Goal: Task Accomplishment & Management: Manage account settings

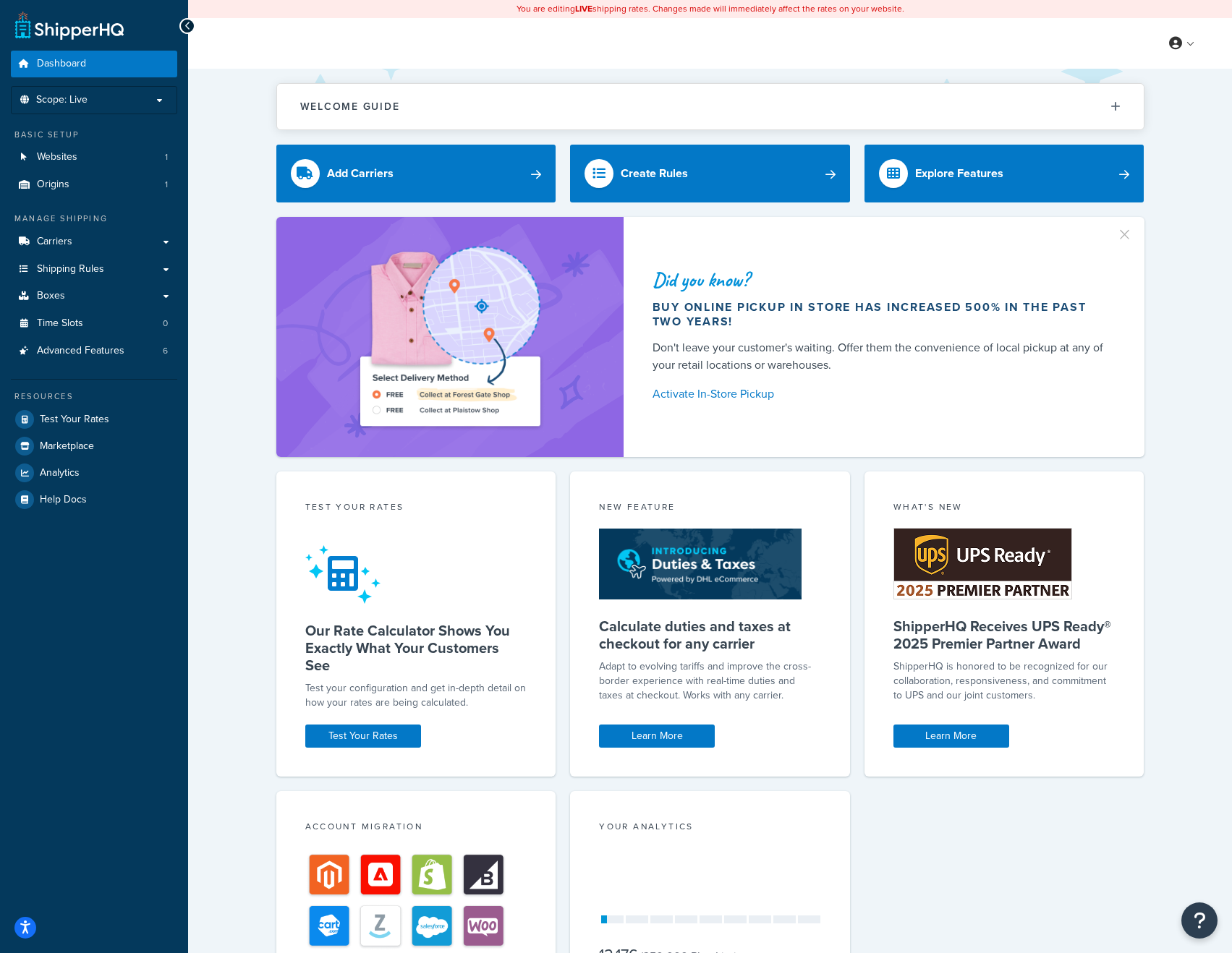
click at [239, 349] on div "Did you know? Buy online pickup in store has increased 500% in the past two yea…" at bounding box center [710, 337] width 986 height 240
click at [1178, 408] on div "Did you know? Buy online pickup in store has increased 500% in the past two yea…" at bounding box center [710, 337] width 986 height 240
click at [107, 103] on p "Scope: Live" at bounding box center [93, 100] width 153 height 13
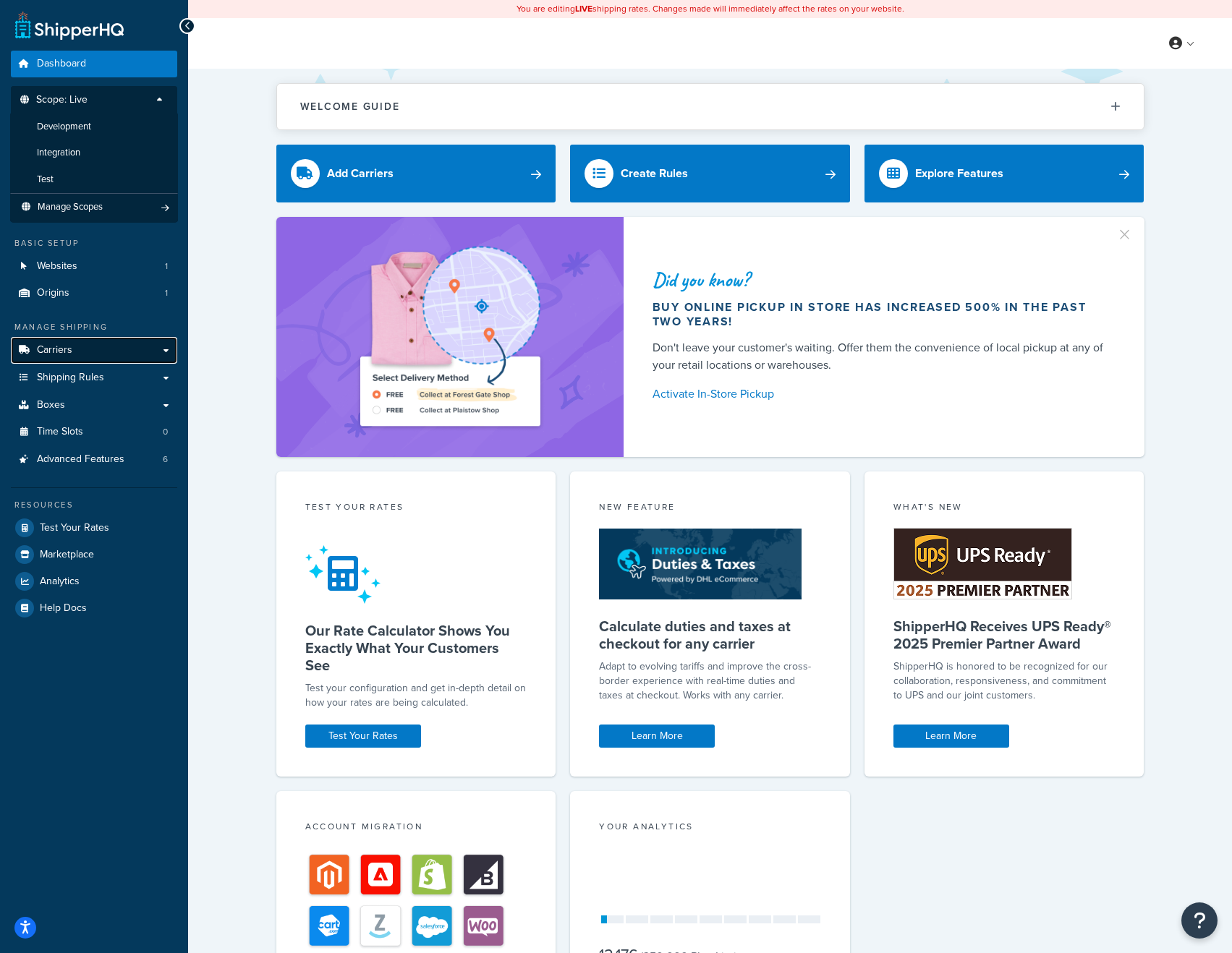
click at [73, 356] on link "Carriers" at bounding box center [94, 350] width 167 height 27
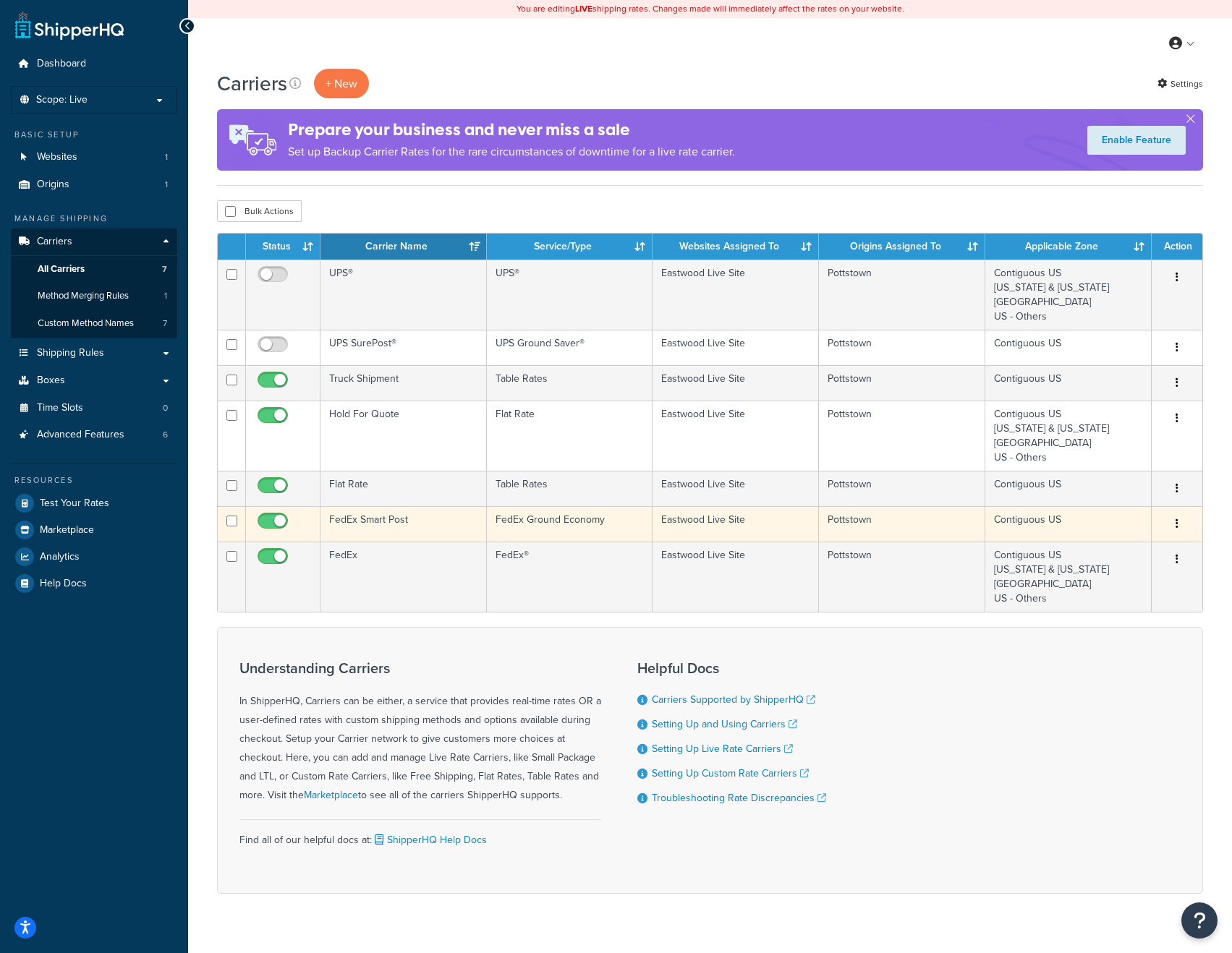
click at [426, 519] on td "FedEx Smart Post" at bounding box center [404, 524] width 167 height 36
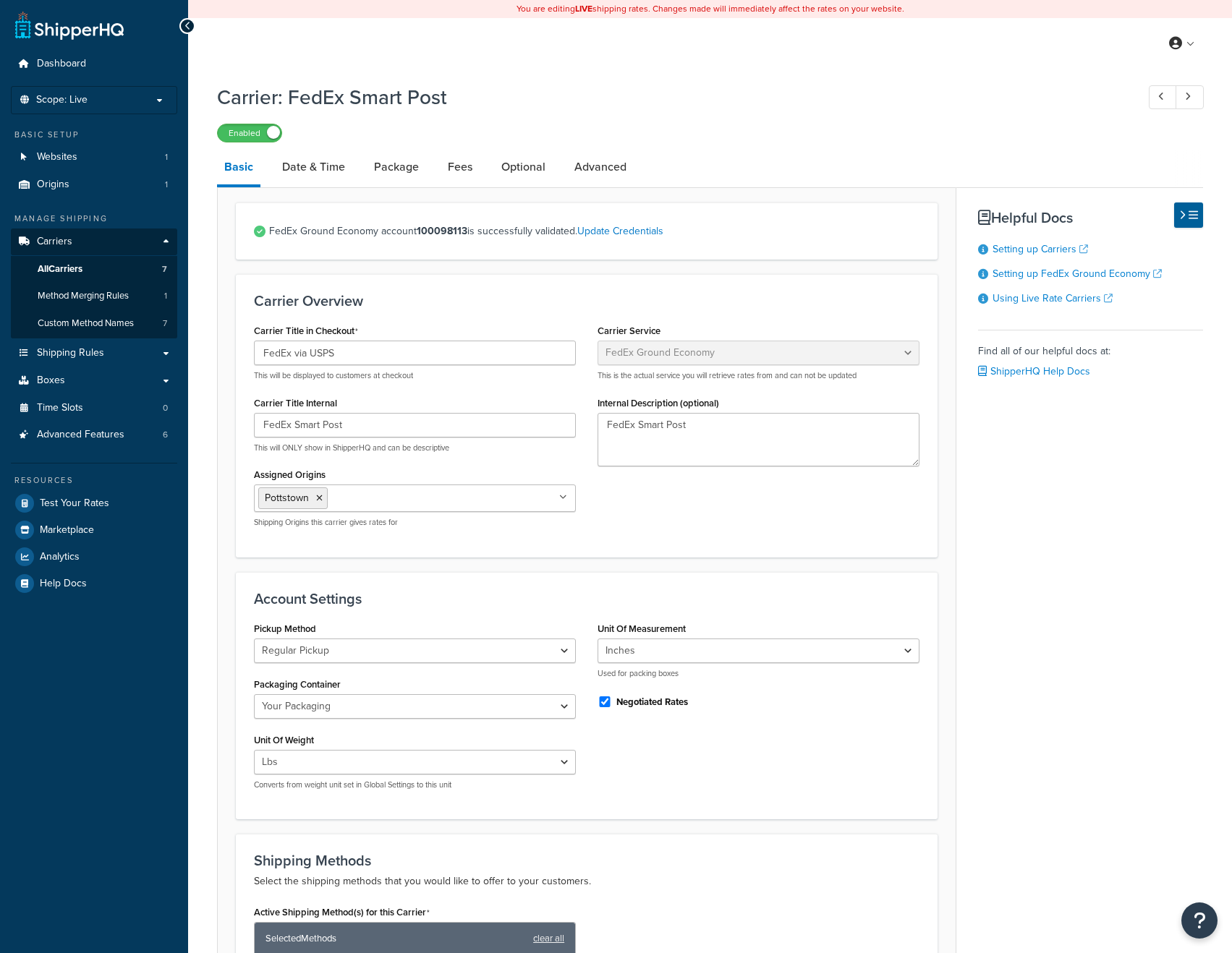
select select "smartPost"
select select "REGULAR_PICKUP"
select select "YOUR_PACKAGING"
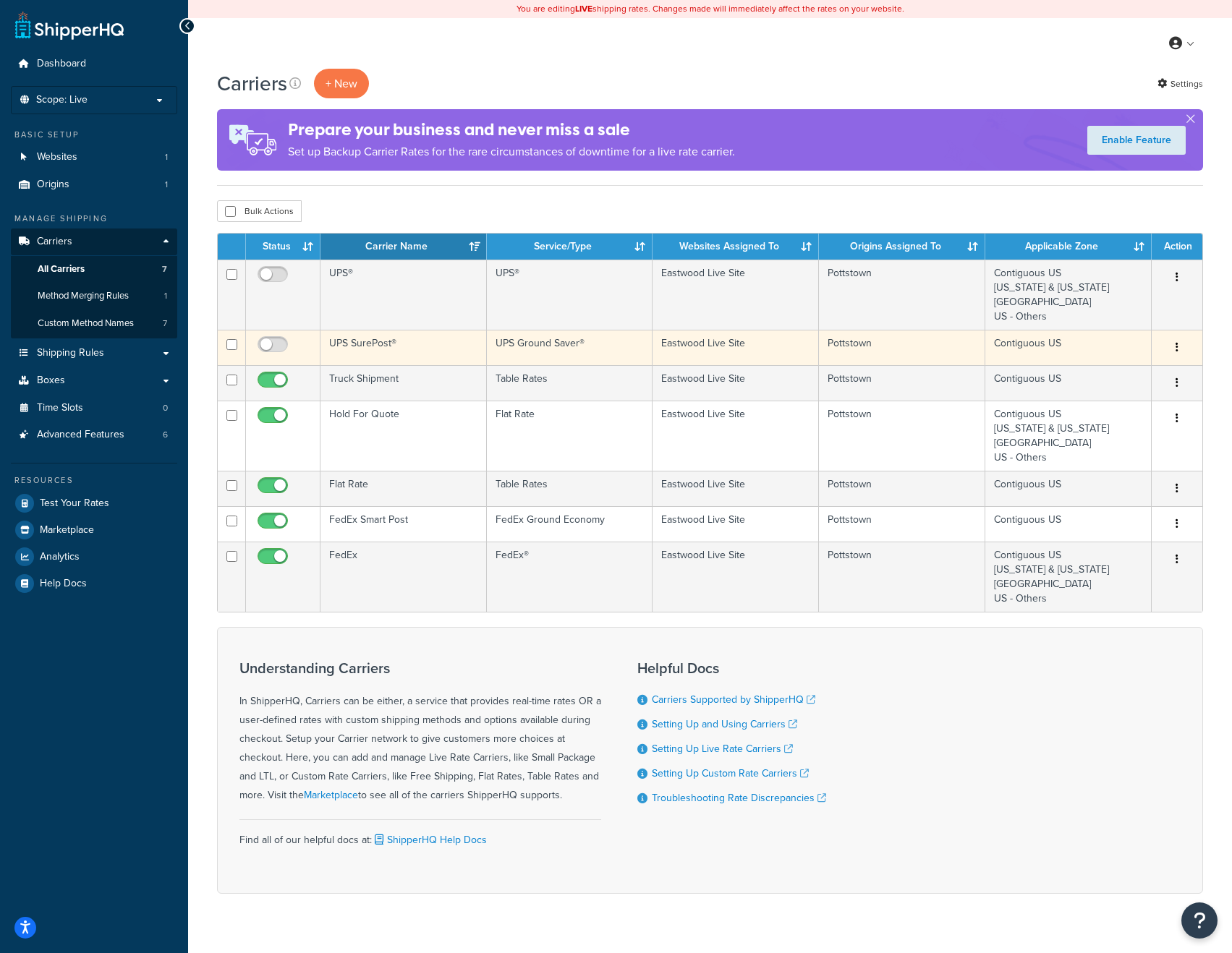
click at [409, 347] on td "UPS SurePost®" at bounding box center [404, 348] width 167 height 36
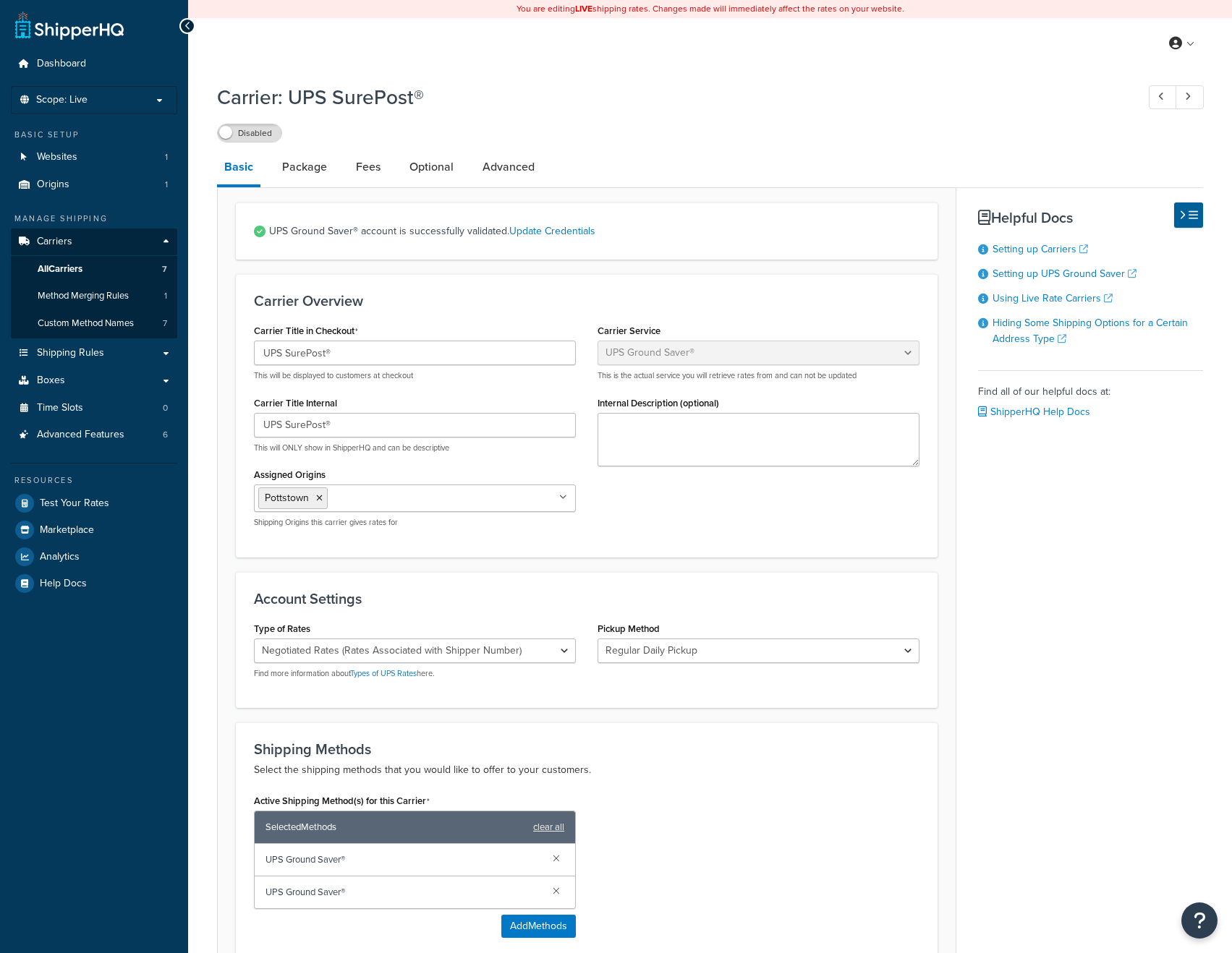
select select "surePost"
click at [504, 169] on link "Advanced" at bounding box center [509, 167] width 66 height 35
select select "false"
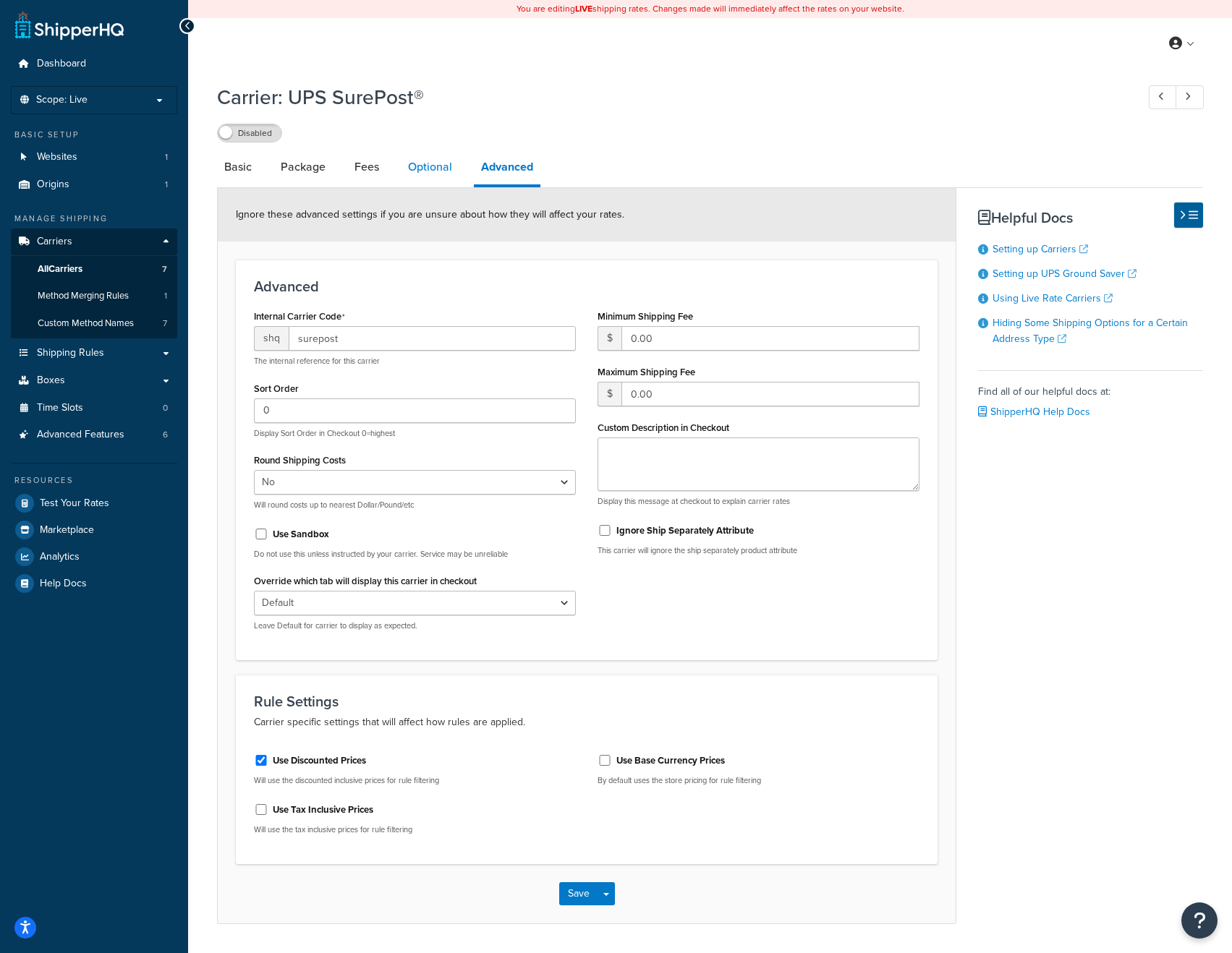
click at [432, 166] on link "Optional" at bounding box center [429, 167] width 58 height 35
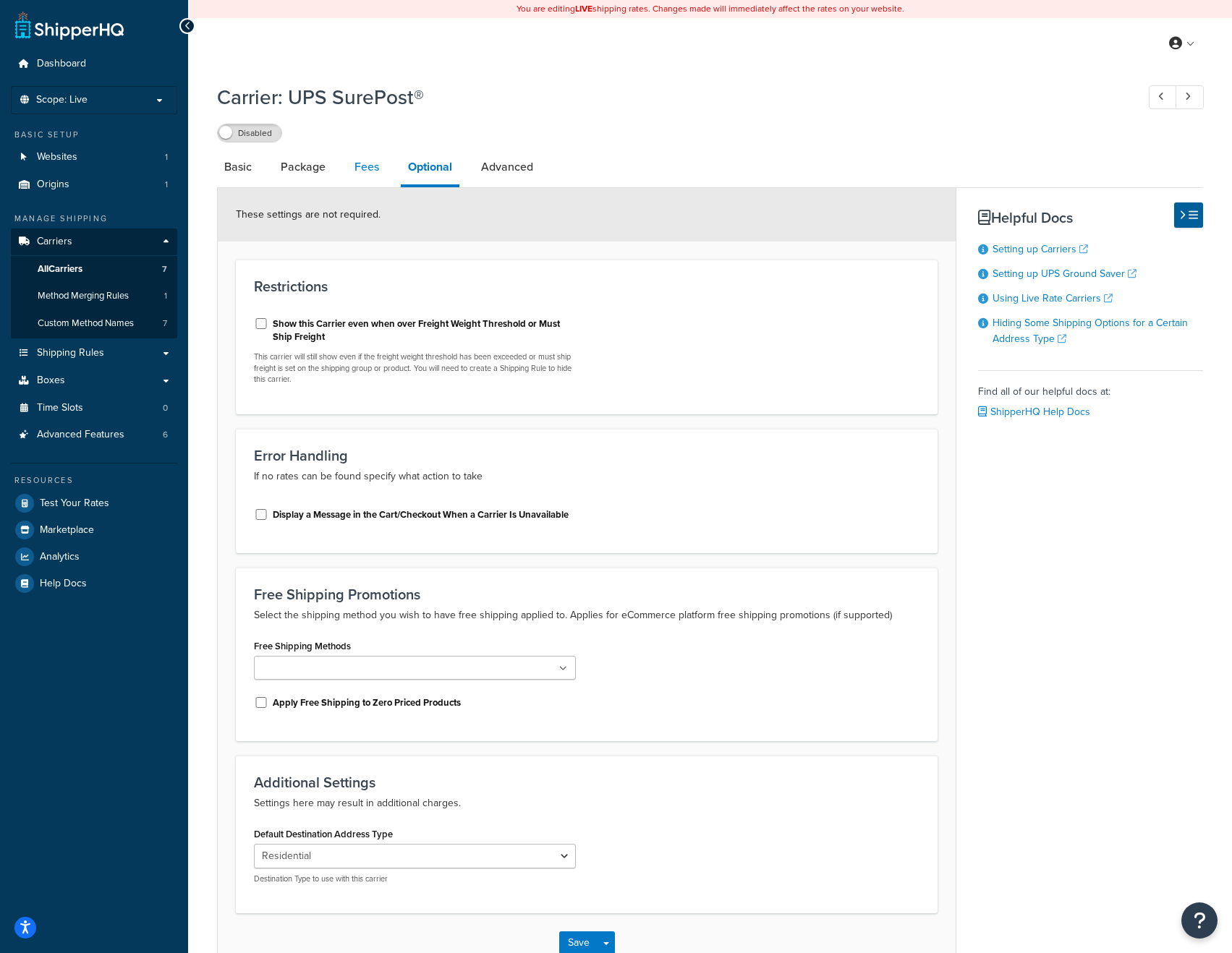
click at [367, 162] on link "Fees" at bounding box center [367, 167] width 39 height 35
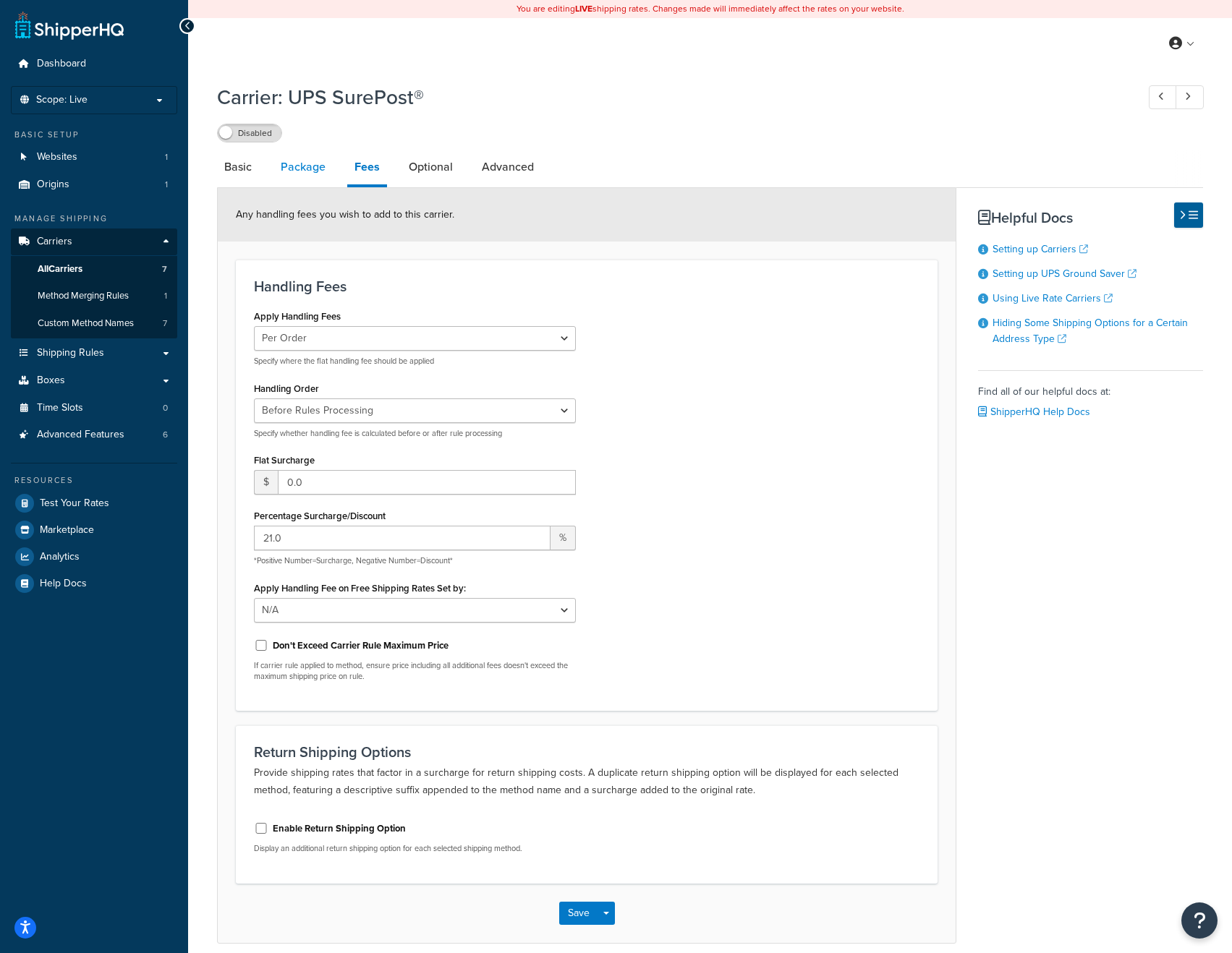
click at [311, 167] on link "Package" at bounding box center [303, 167] width 59 height 35
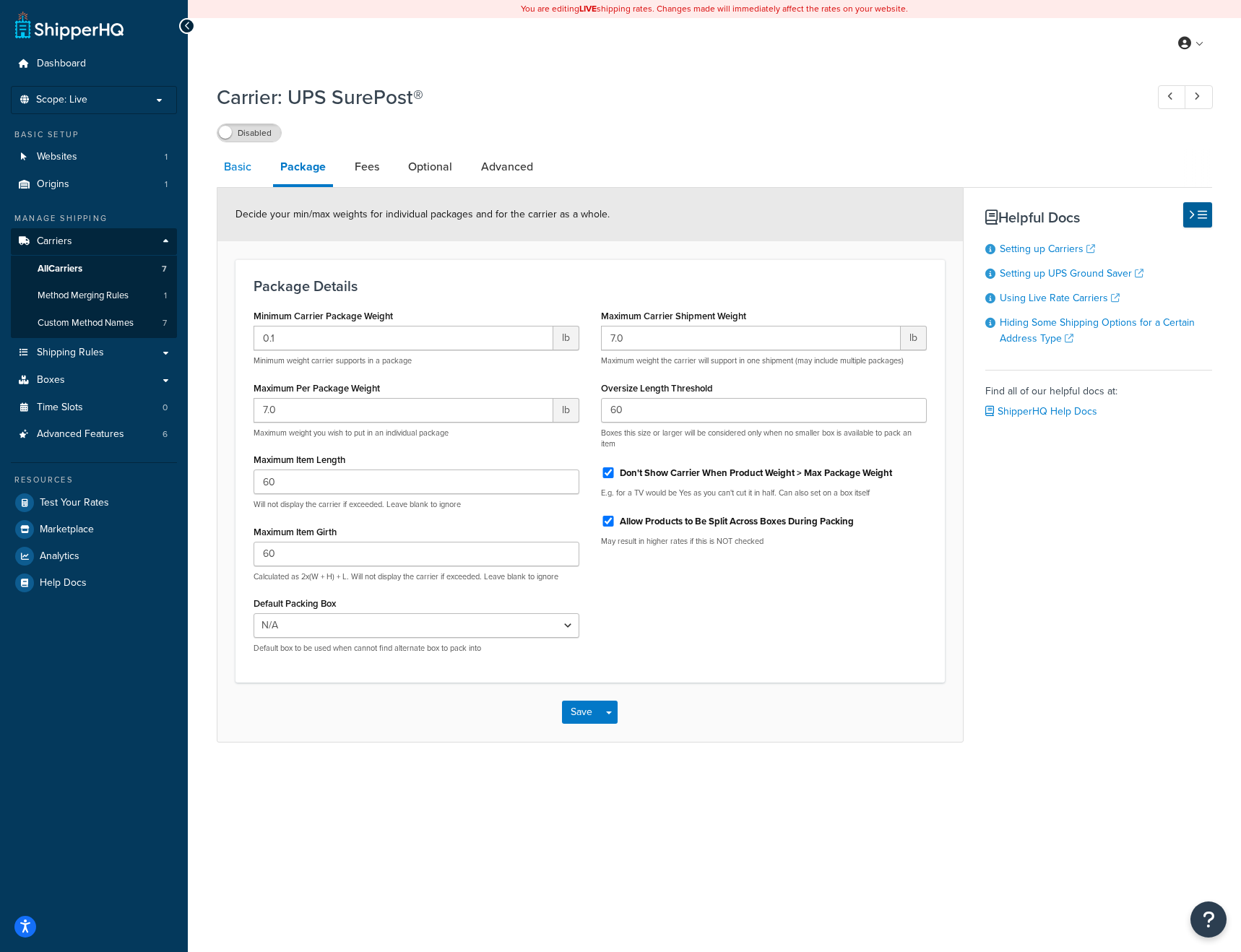
click at [248, 172] on link "Basic" at bounding box center [237, 166] width 42 height 35
select select "surePost"
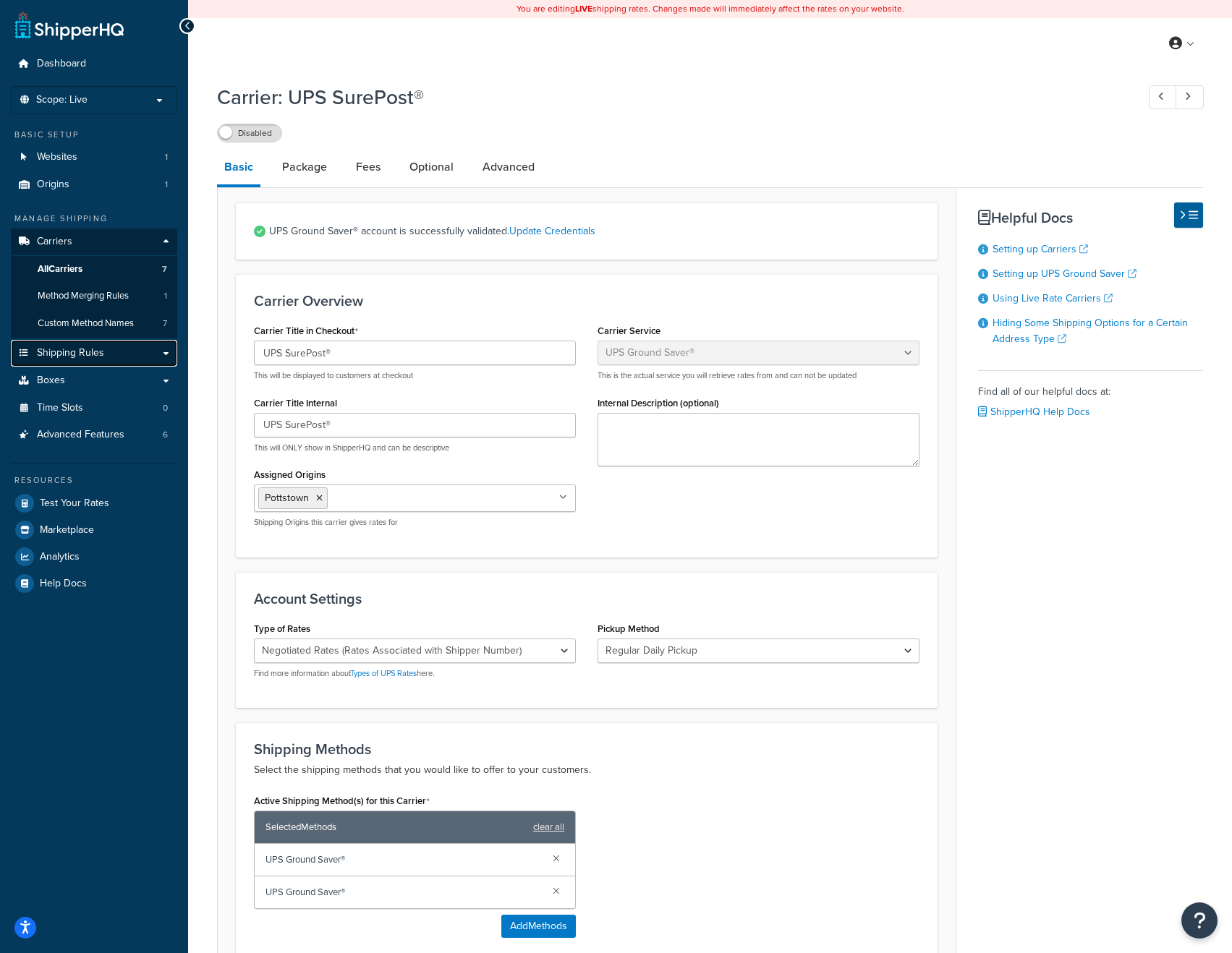
click at [96, 355] on span "Shipping Rules" at bounding box center [70, 354] width 67 height 13
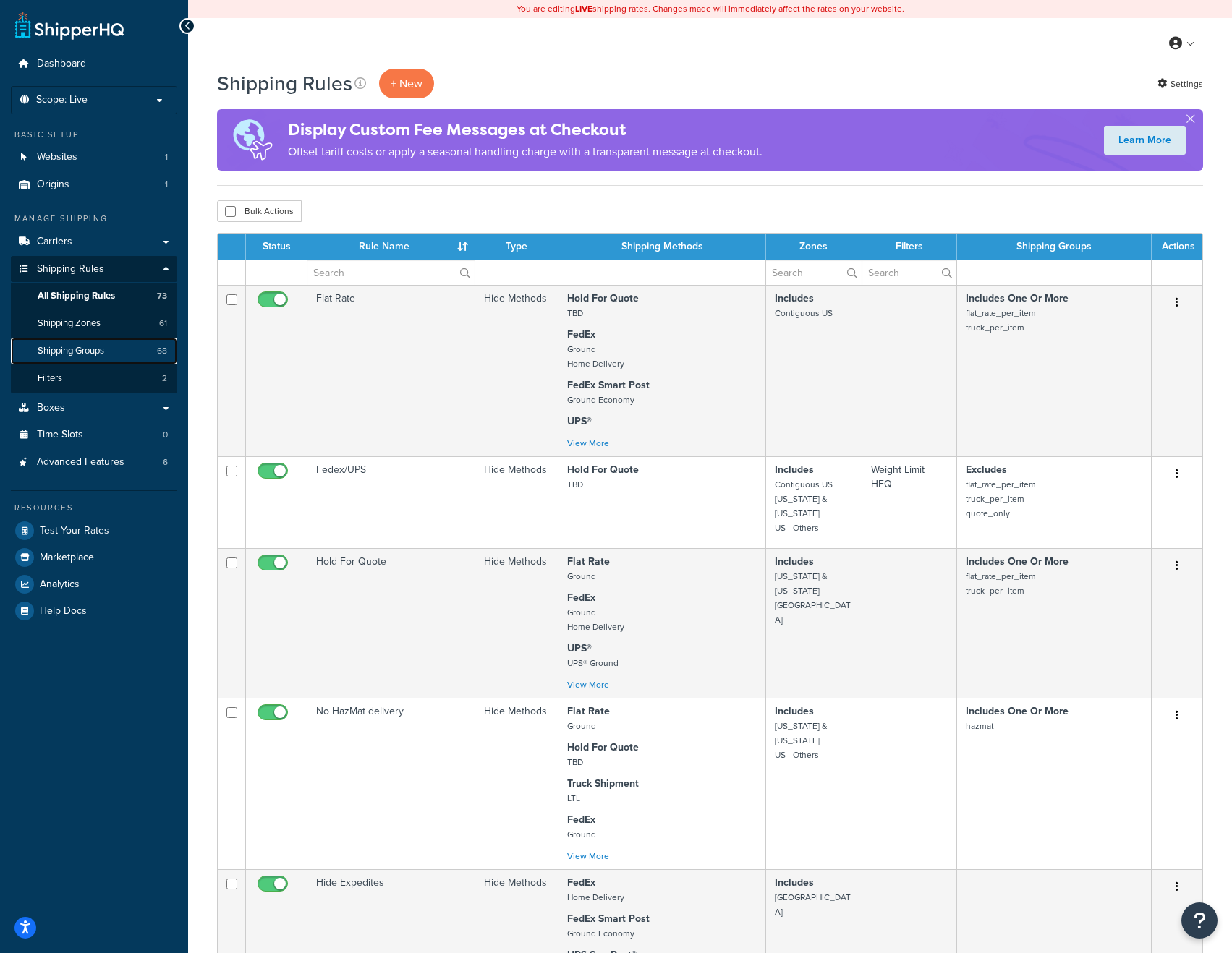
click at [90, 345] on span "Shipping Groups" at bounding box center [71, 351] width 66 height 13
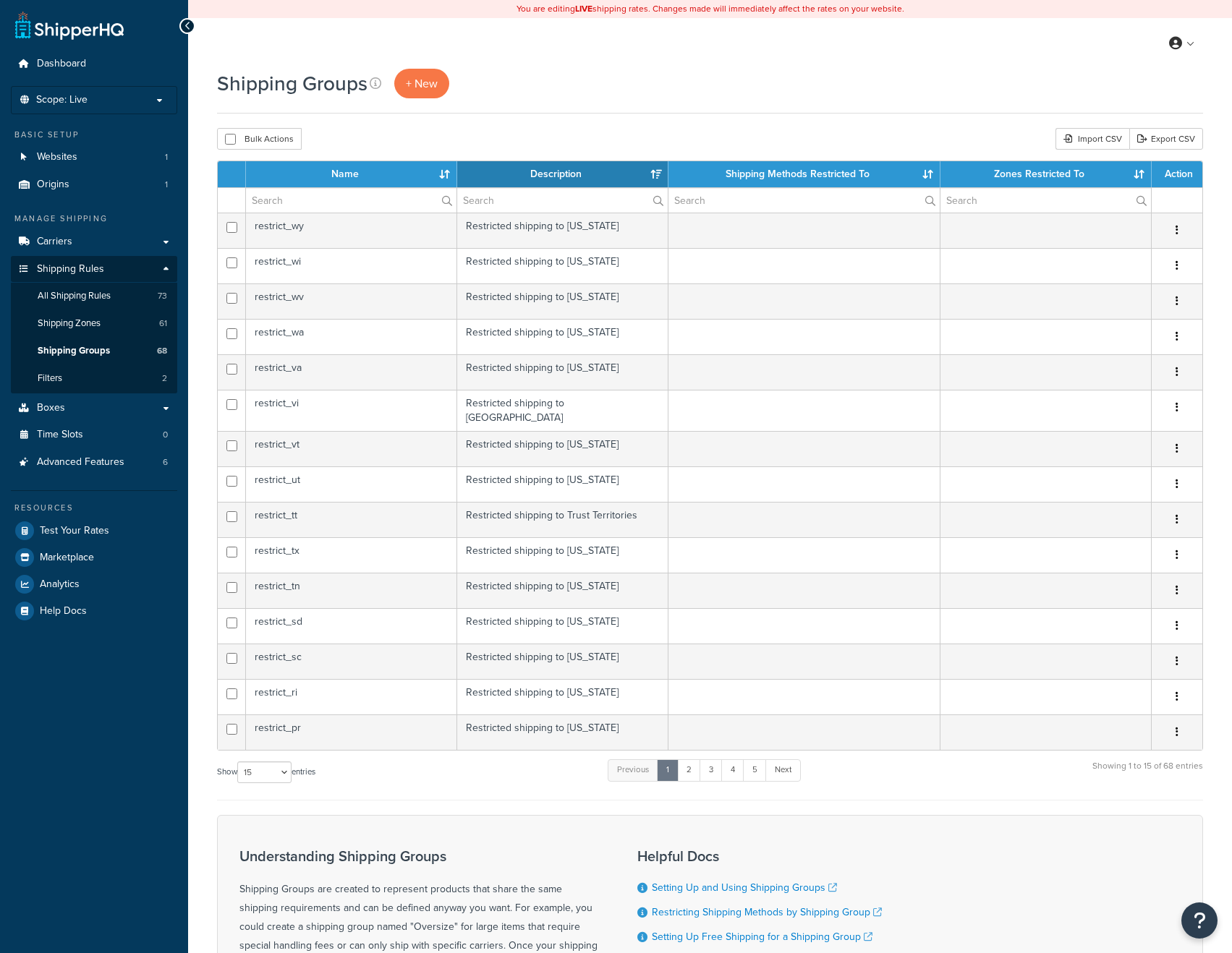
select select "15"
click at [654, 174] on th "Description" at bounding box center [563, 174] width 211 height 26
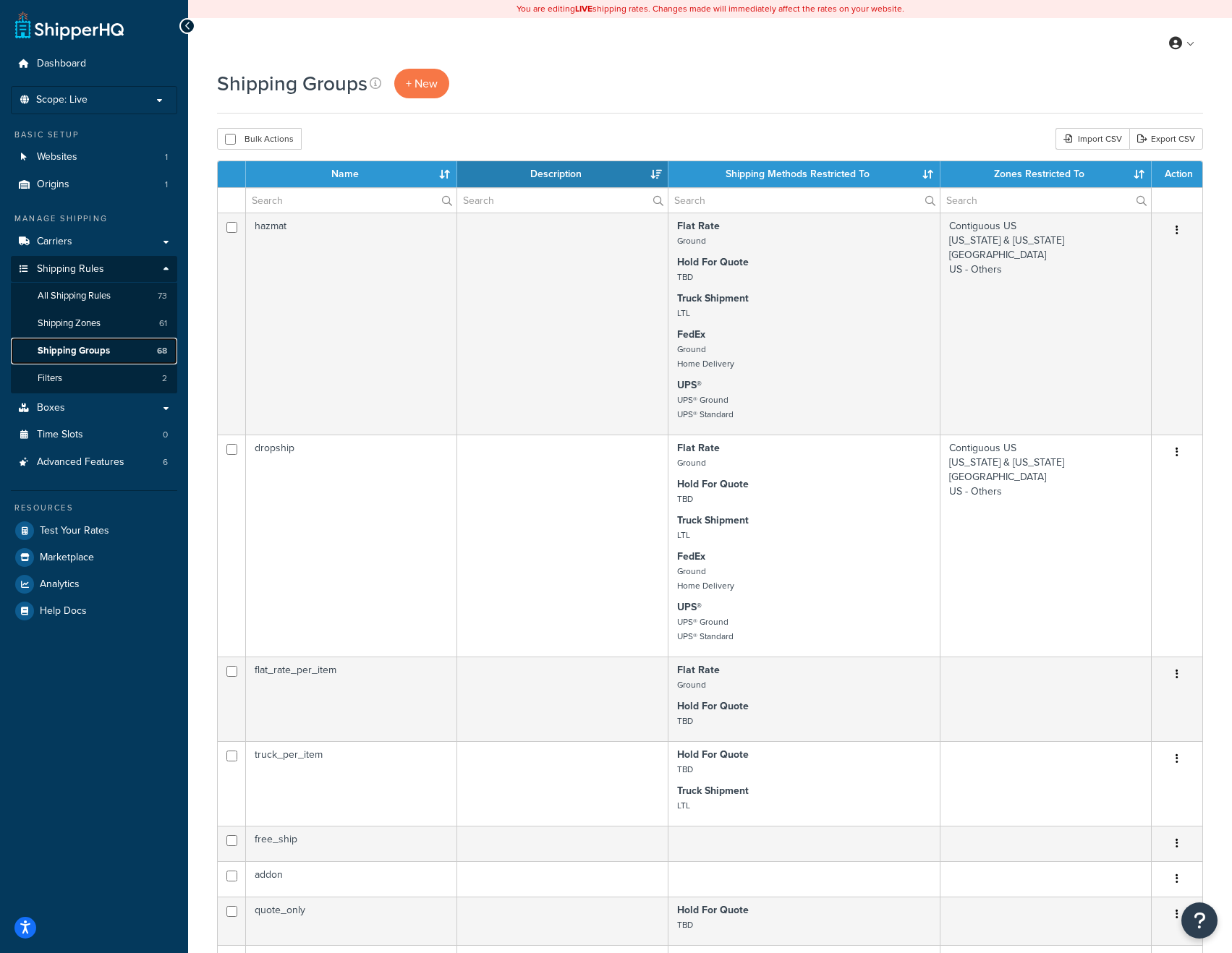
click at [102, 348] on span "Shipping Groups" at bounding box center [73, 351] width 73 height 13
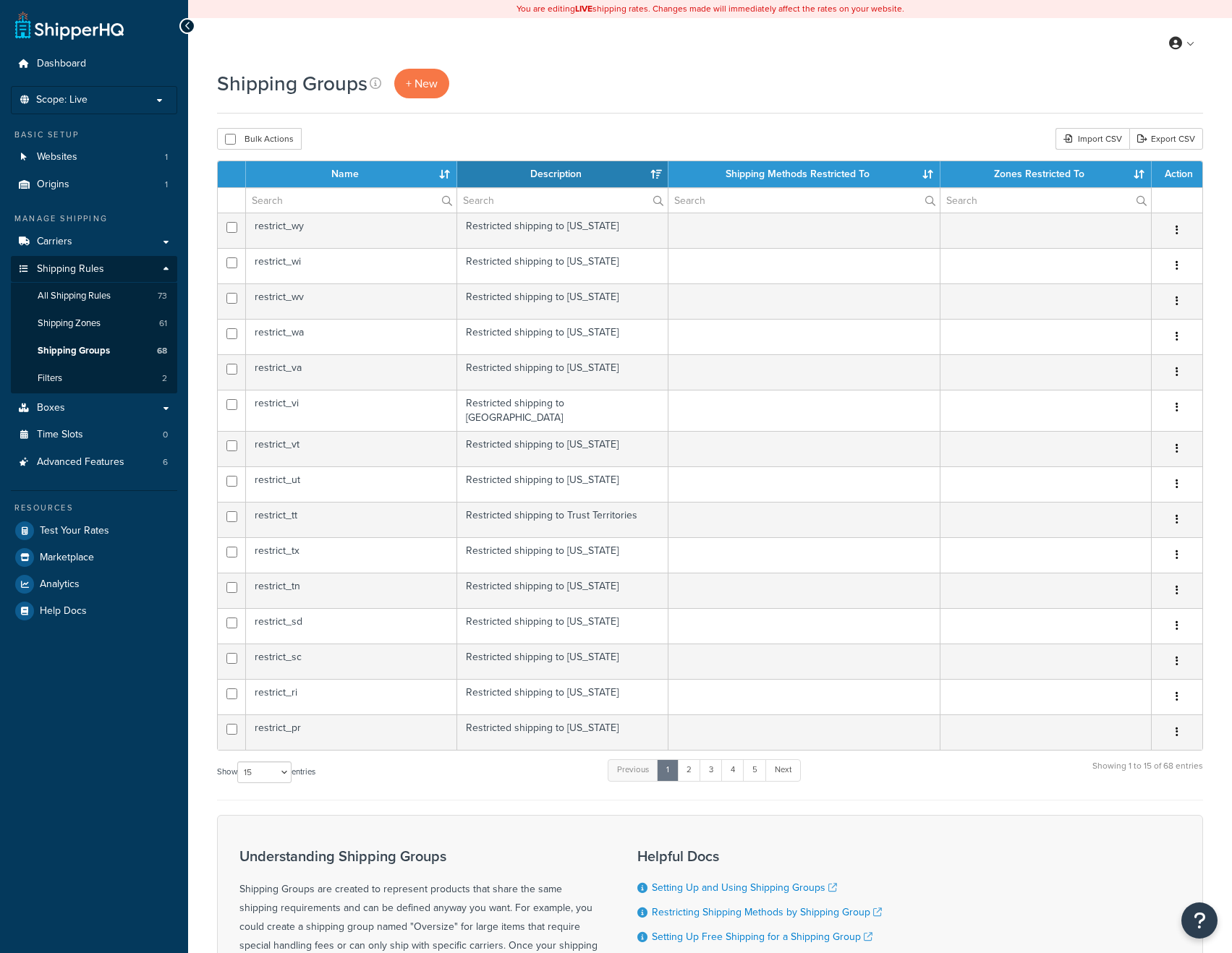
select select "15"
click at [570, 167] on th "Description" at bounding box center [563, 174] width 211 height 26
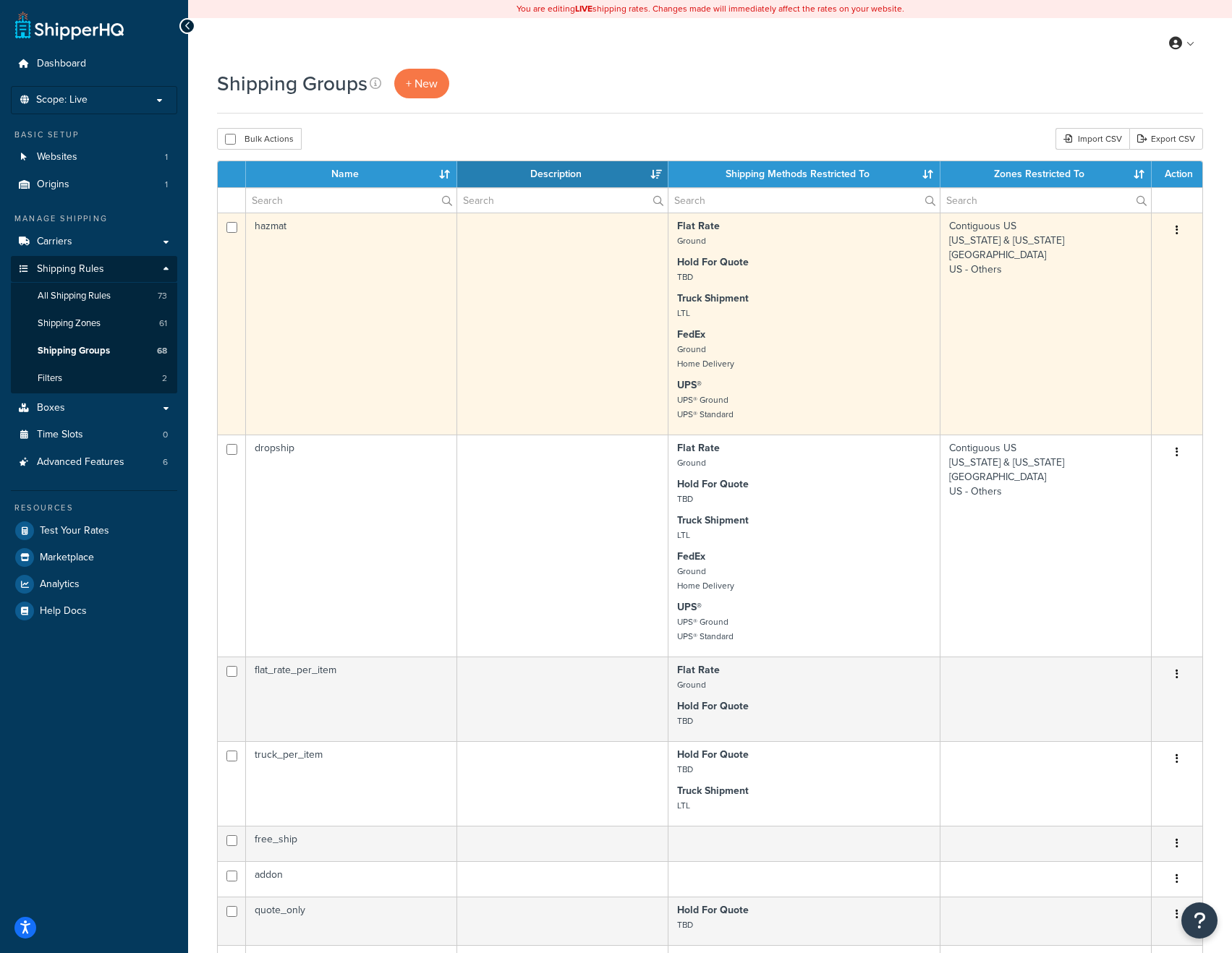
click at [561, 312] on td at bounding box center [563, 323] width 211 height 222
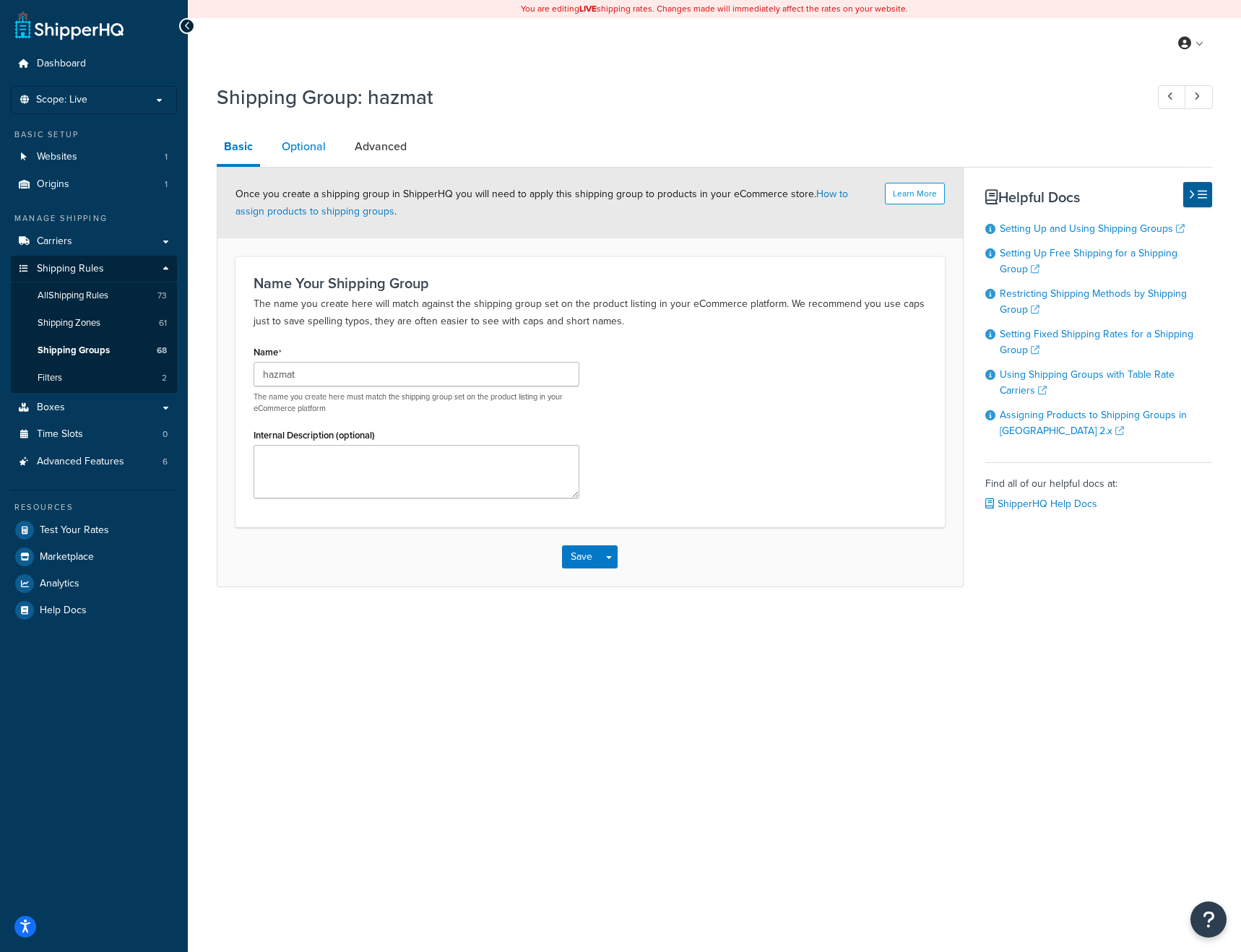
click at [312, 143] on link "Optional" at bounding box center [303, 147] width 58 height 35
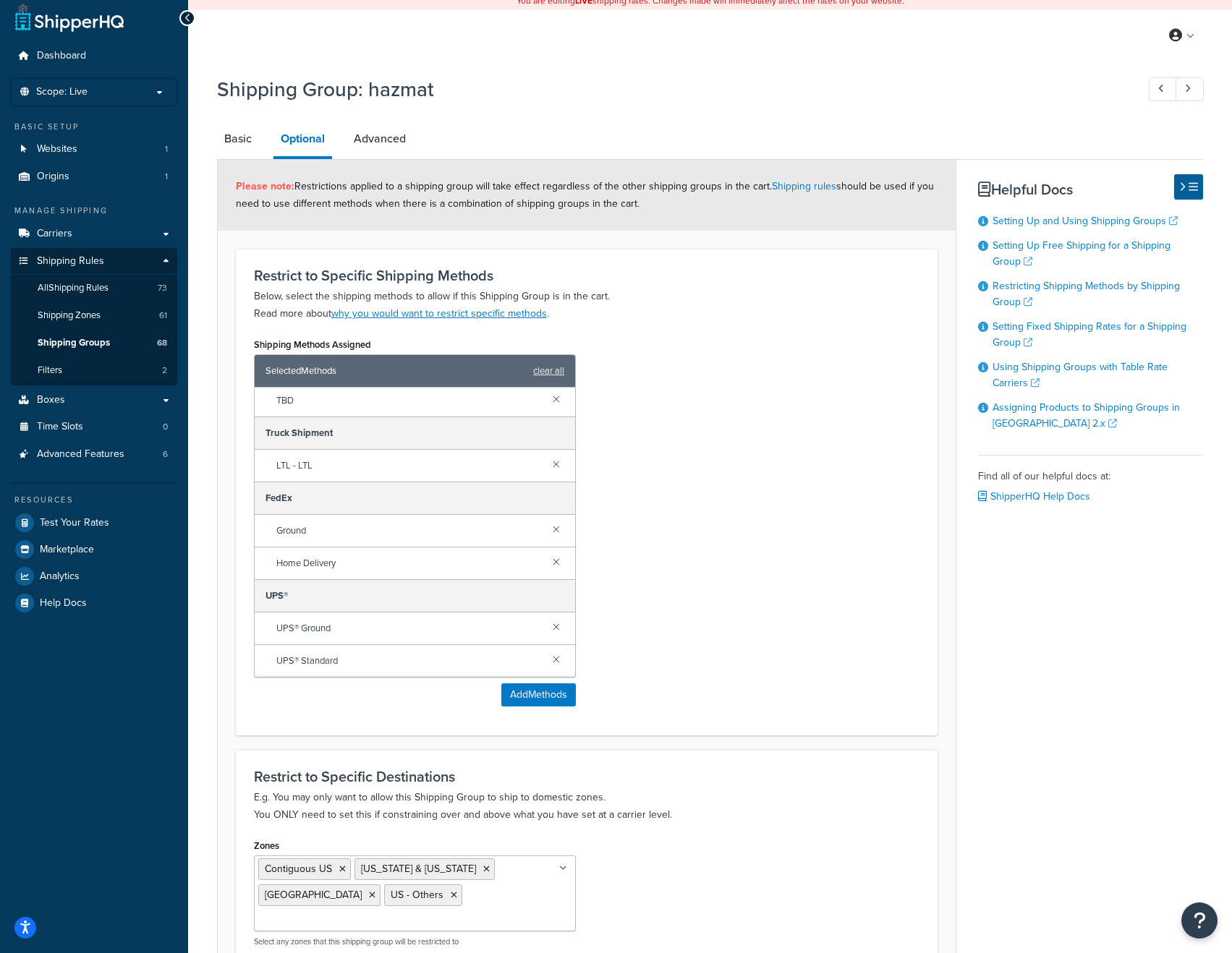
scroll to position [9, 0]
click at [318, 721] on div "Restrict to Specific Shipping Methods Below, select the shipping methods to all…" at bounding box center [586, 492] width 702 height 487
click at [396, 137] on link "Advanced" at bounding box center [380, 138] width 66 height 35
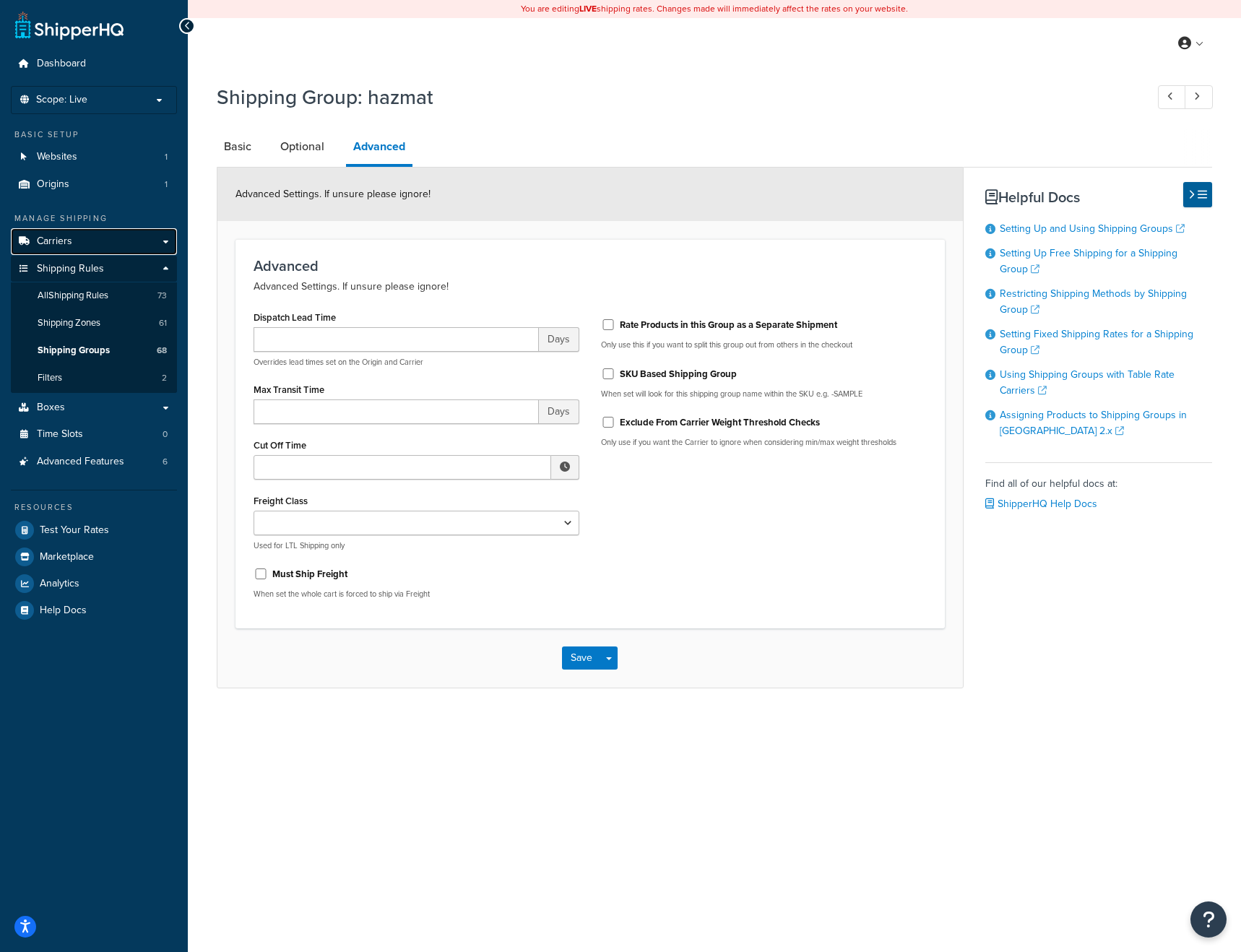
click at [65, 242] on span "Carriers" at bounding box center [55, 242] width 36 height 13
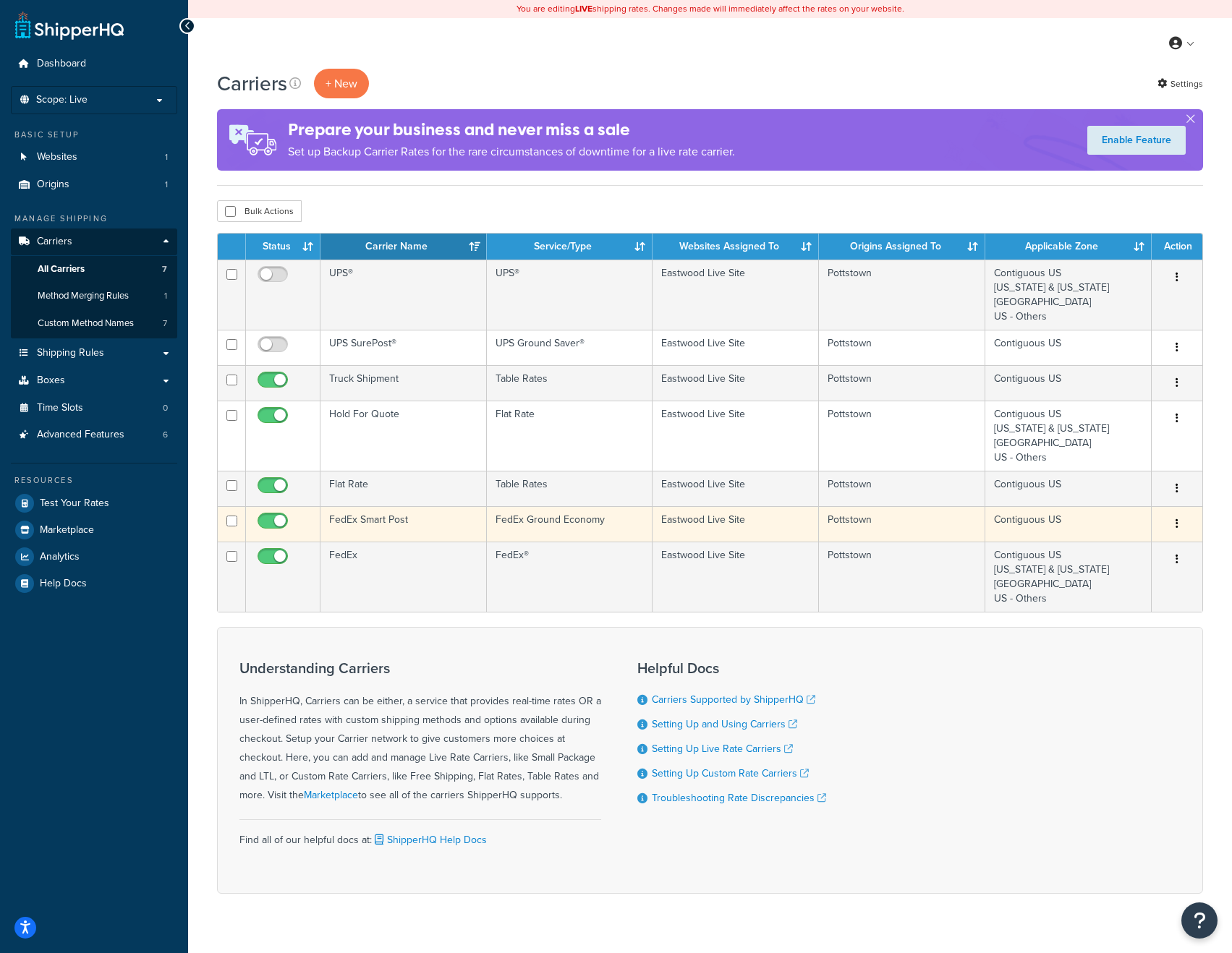
click at [419, 534] on td "FedEx Smart Post" at bounding box center [404, 524] width 167 height 36
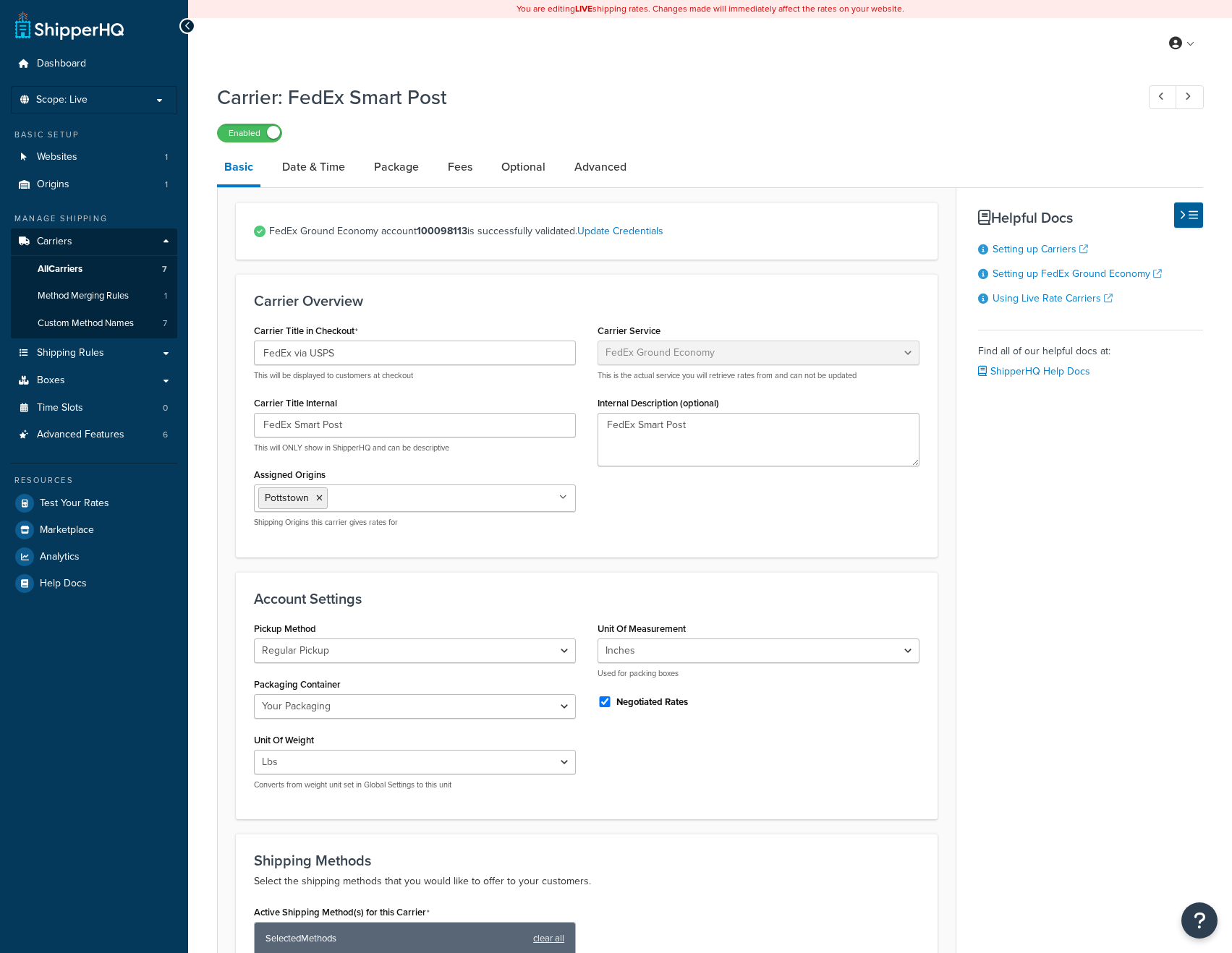
select select "smartPost"
select select "REGULAR_PICKUP"
select select "YOUR_PACKAGING"
click at [310, 163] on link "Date & Time" at bounding box center [314, 167] width 77 height 35
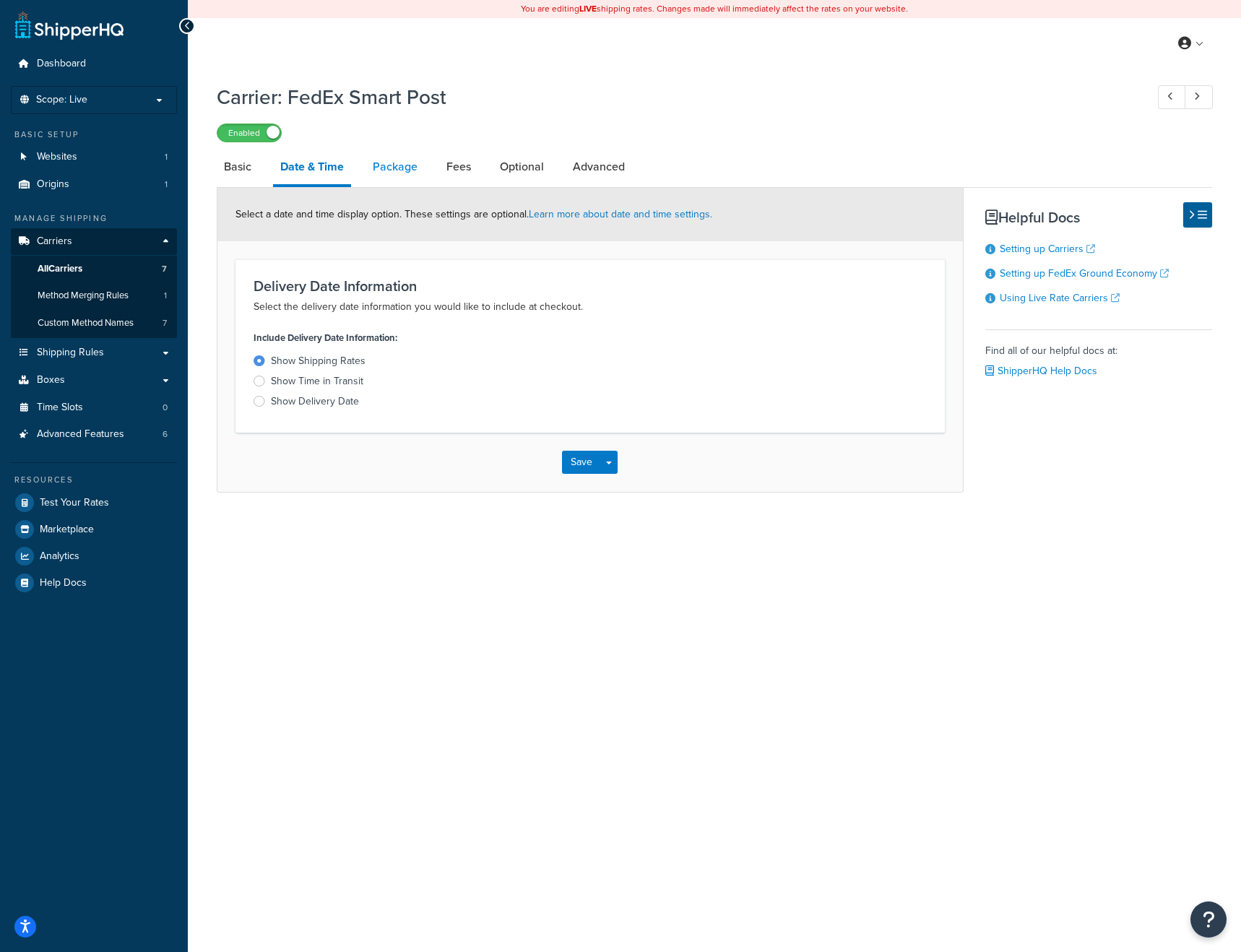
click at [388, 169] on link "Package" at bounding box center [395, 166] width 59 height 35
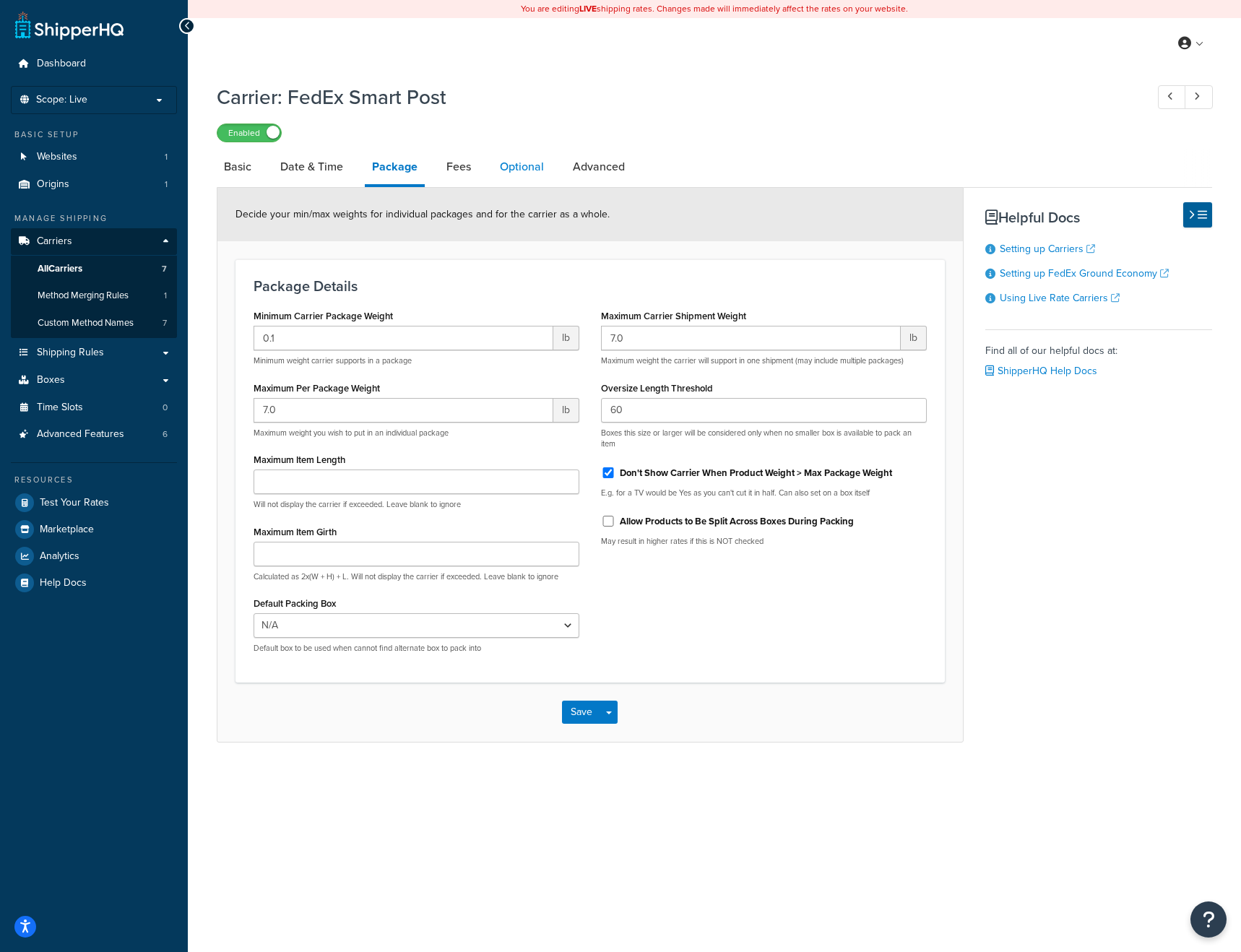
click at [512, 170] on link "Optional" at bounding box center [522, 166] width 58 height 35
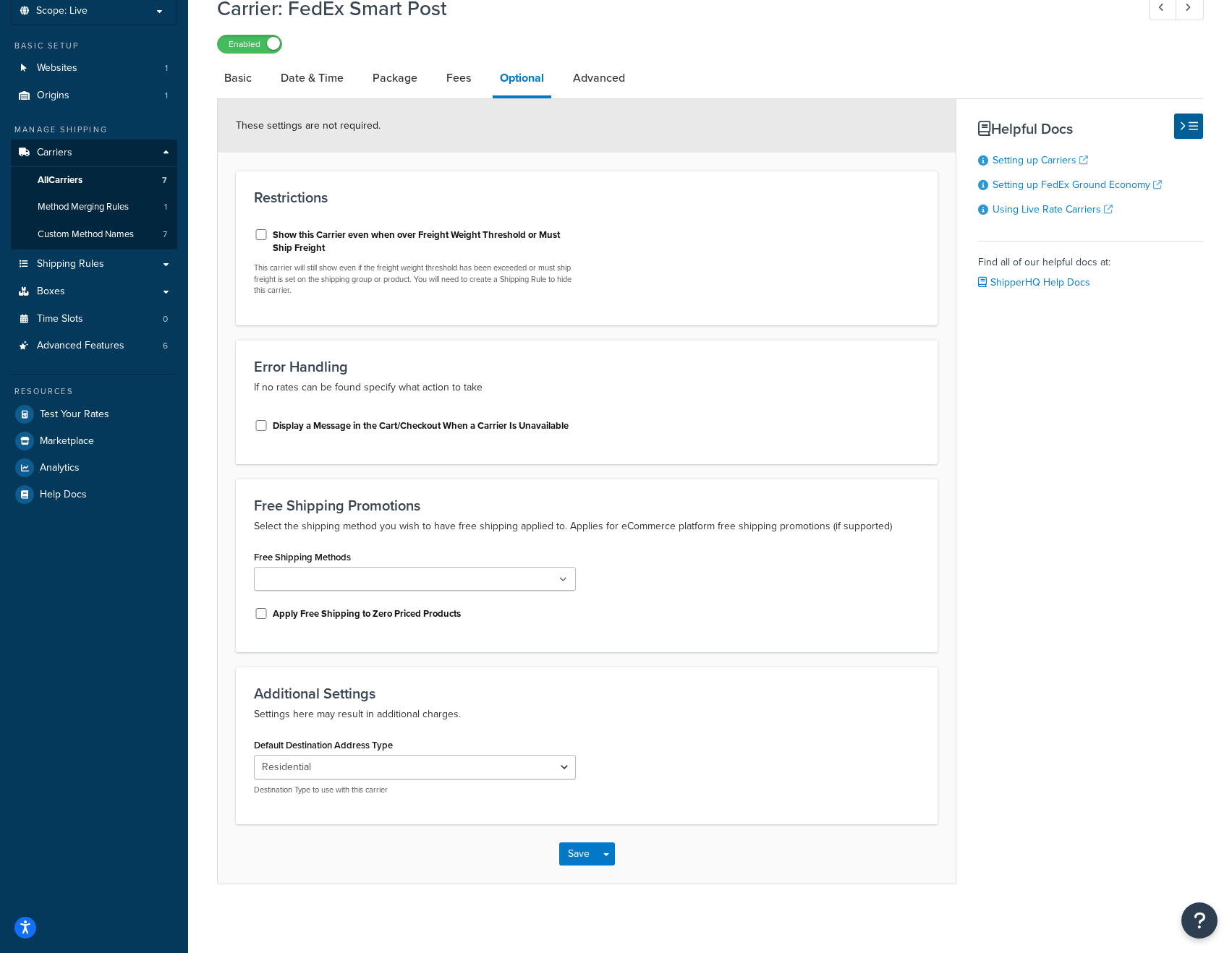
scroll to position [94, 0]
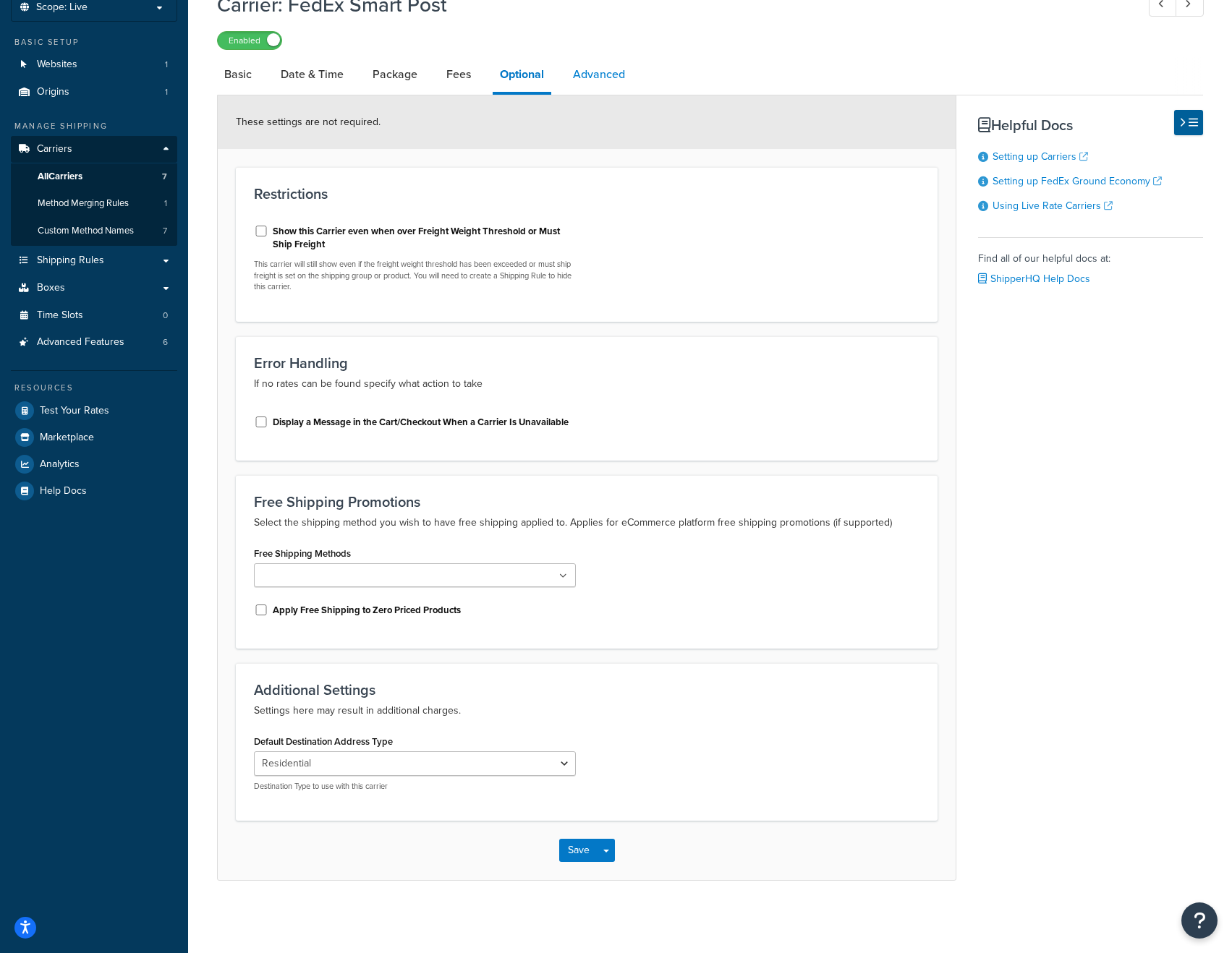
click at [608, 72] on link "Advanced" at bounding box center [599, 74] width 66 height 35
select select "false"
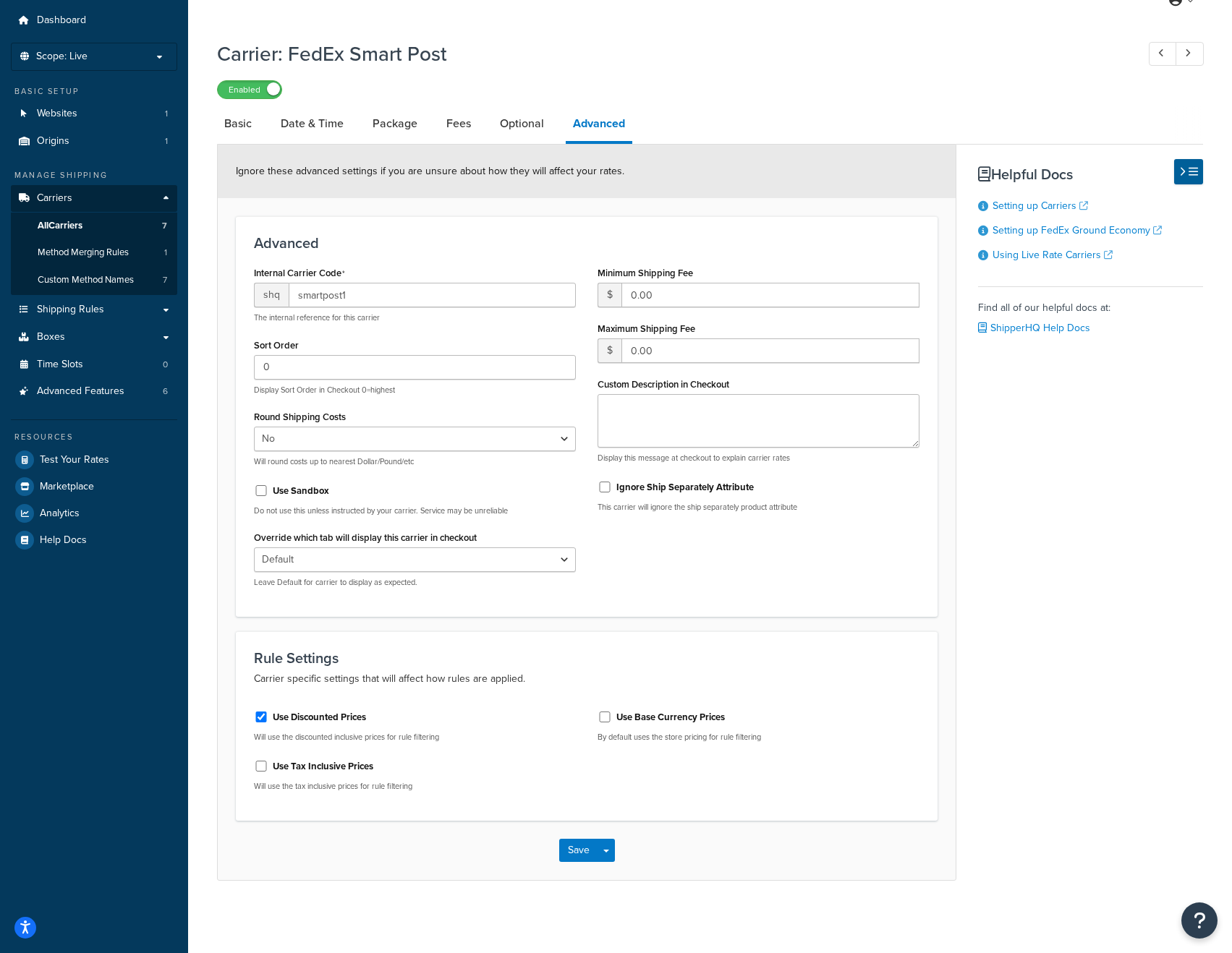
scroll to position [45, 0]
click at [239, 124] on link "Basic" at bounding box center [237, 124] width 42 height 35
select select "smartPost"
select select "REGULAR_PICKUP"
select select "YOUR_PACKAGING"
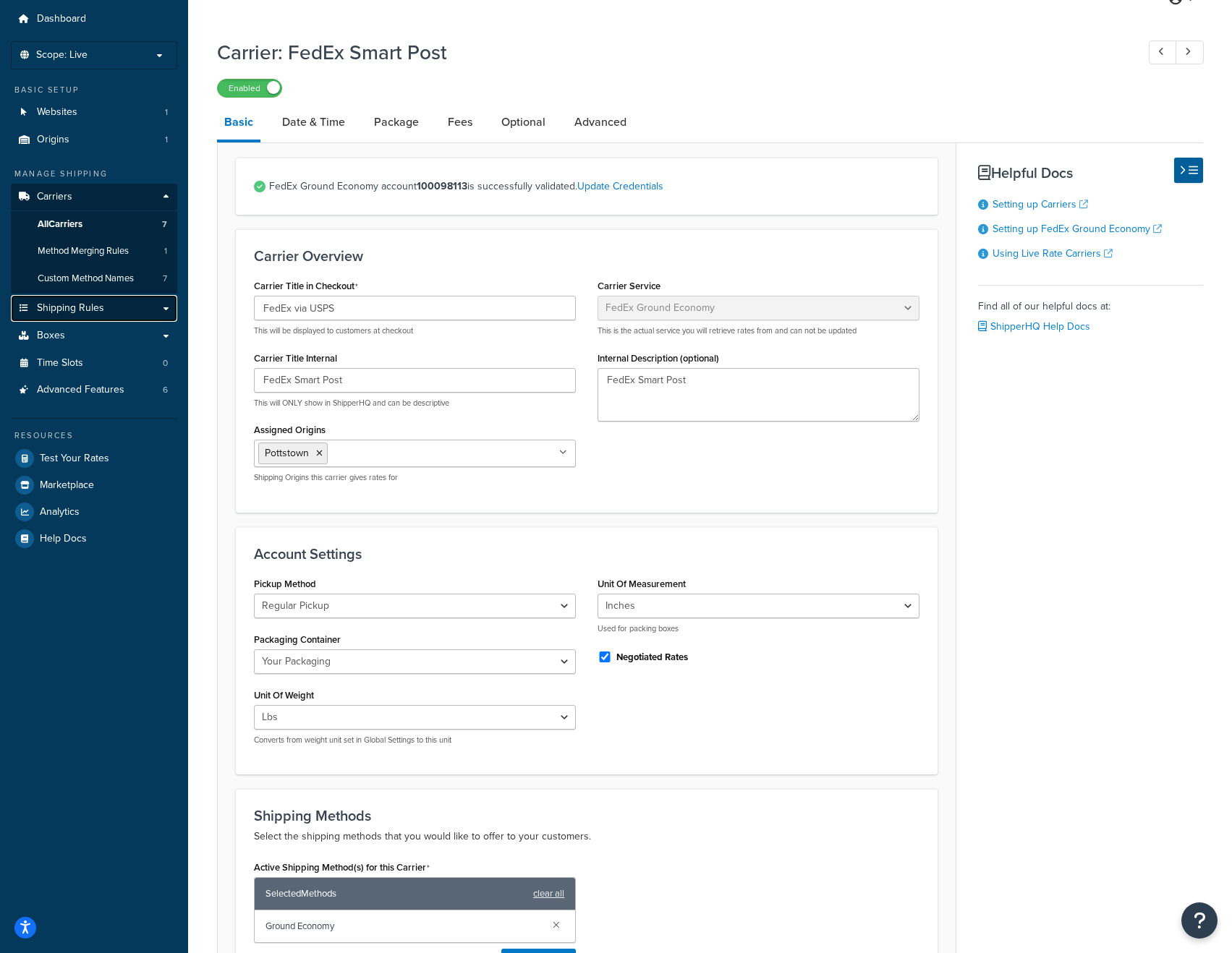
click at [73, 309] on span "Shipping Rules" at bounding box center [70, 309] width 67 height 13
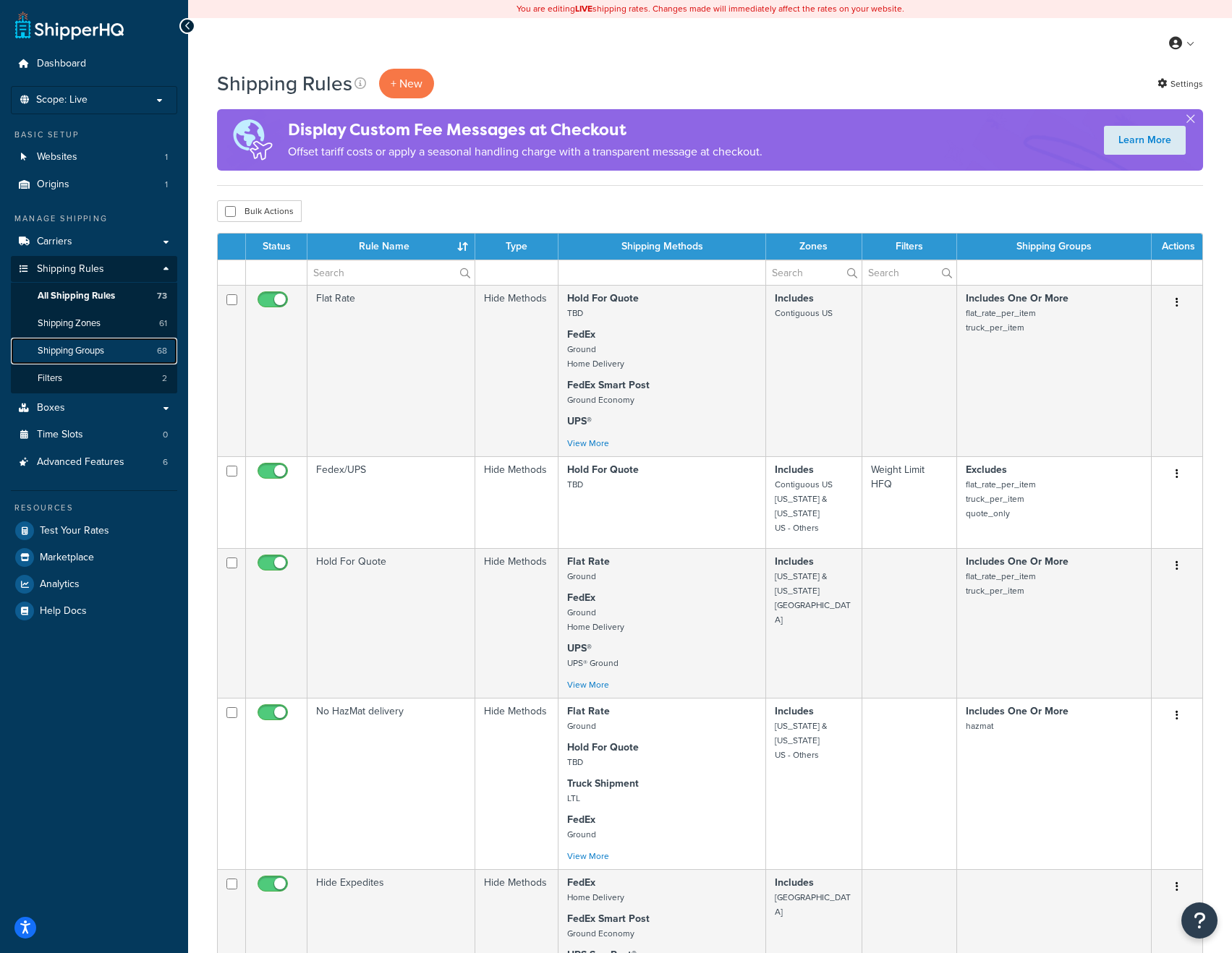
click at [81, 353] on span "Shipping Groups" at bounding box center [71, 351] width 66 height 13
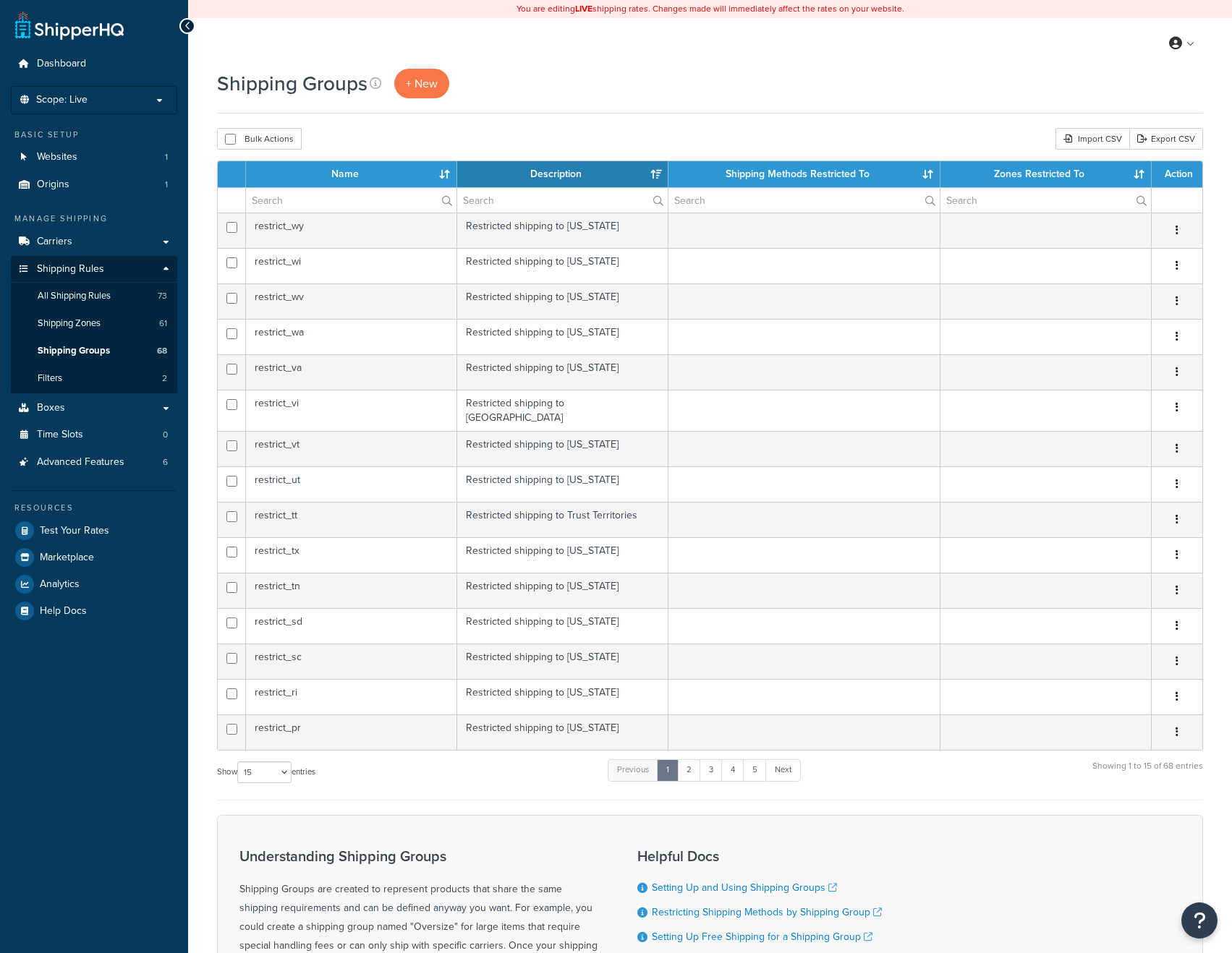
select select "15"
click at [84, 291] on span "All Shipping Rules" at bounding box center [74, 296] width 73 height 13
